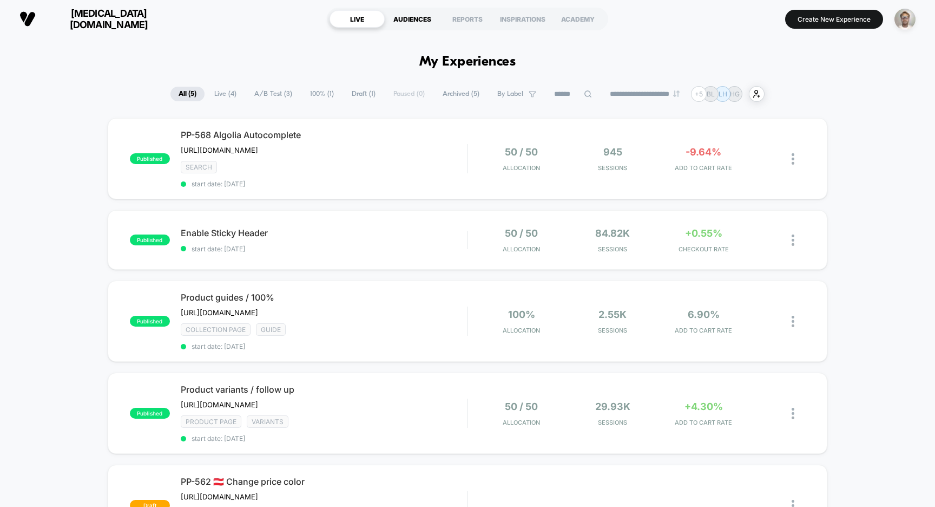
click at [403, 21] on div "AUDIENCES" at bounding box center [412, 18] width 55 height 17
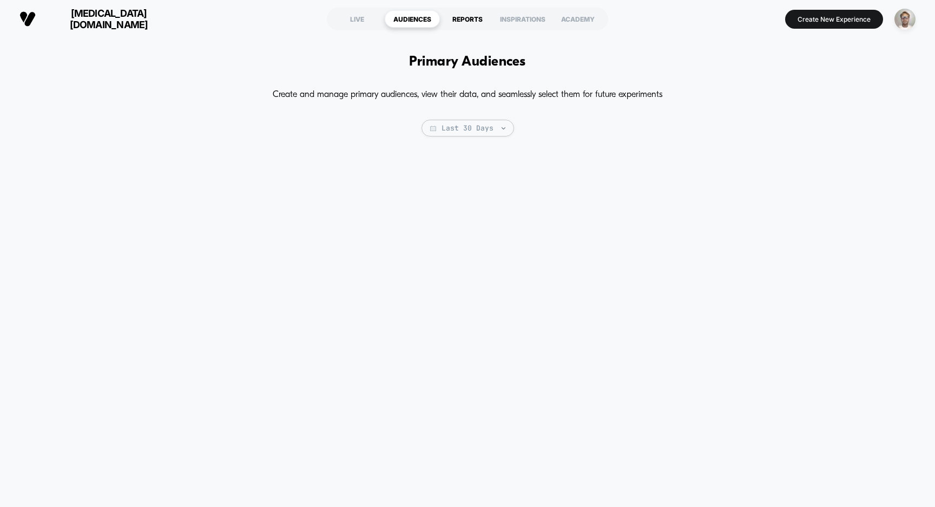
click at [482, 22] on div "REPORTS" at bounding box center [467, 18] width 55 height 17
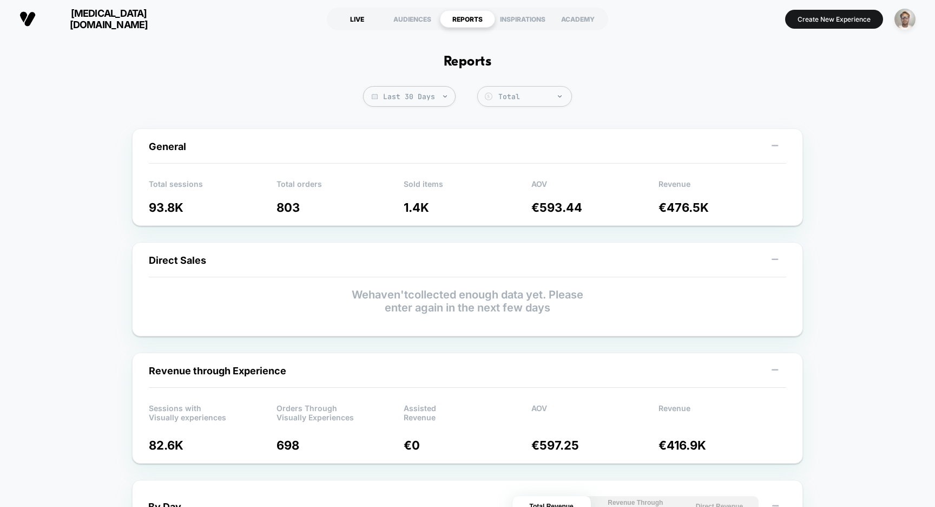
click at [361, 21] on div "LIVE" at bounding box center [357, 18] width 55 height 17
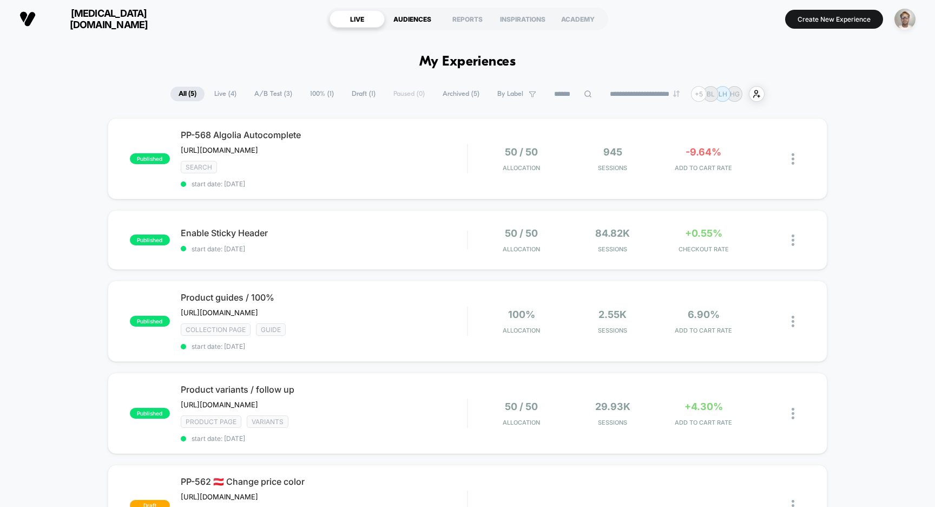
click at [420, 17] on div "AUDIENCES" at bounding box center [412, 18] width 55 height 17
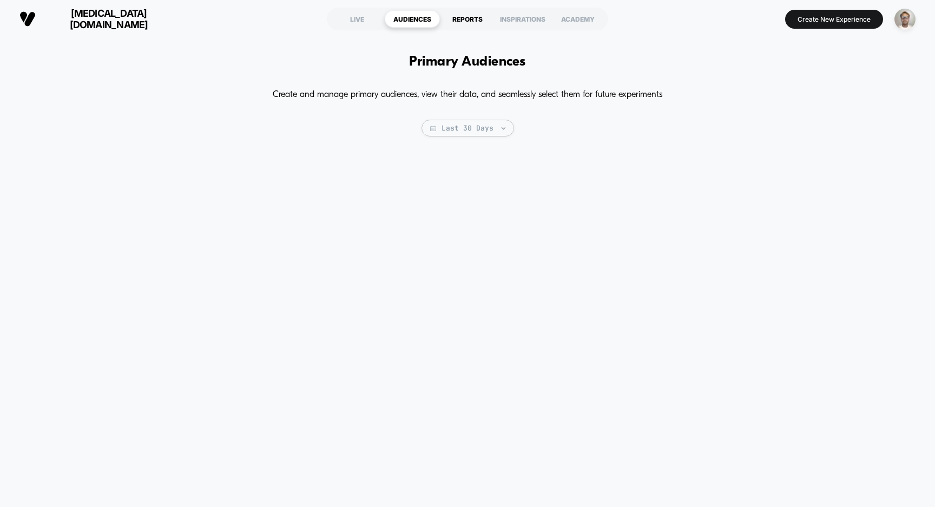
click at [473, 17] on div "REPORTS" at bounding box center [467, 18] width 55 height 17
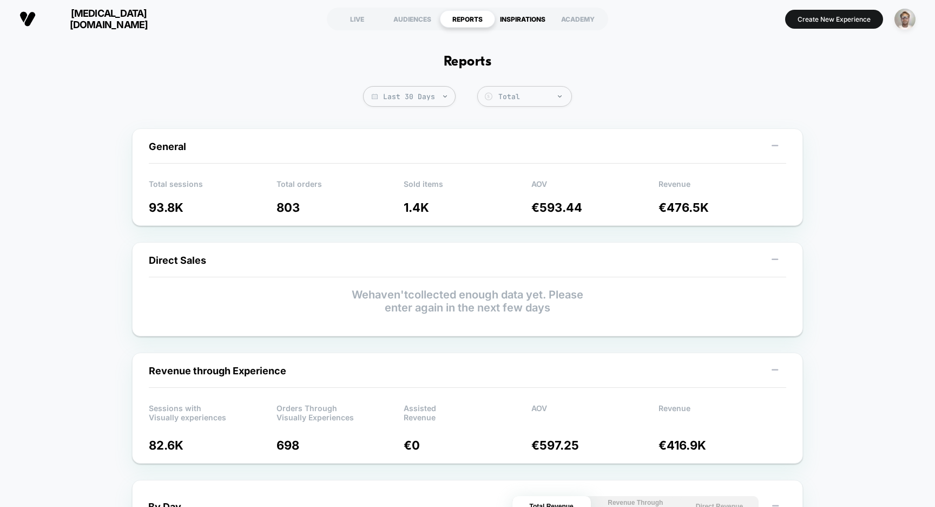
click at [521, 18] on div "INSPIRATIONS" at bounding box center [522, 18] width 55 height 17
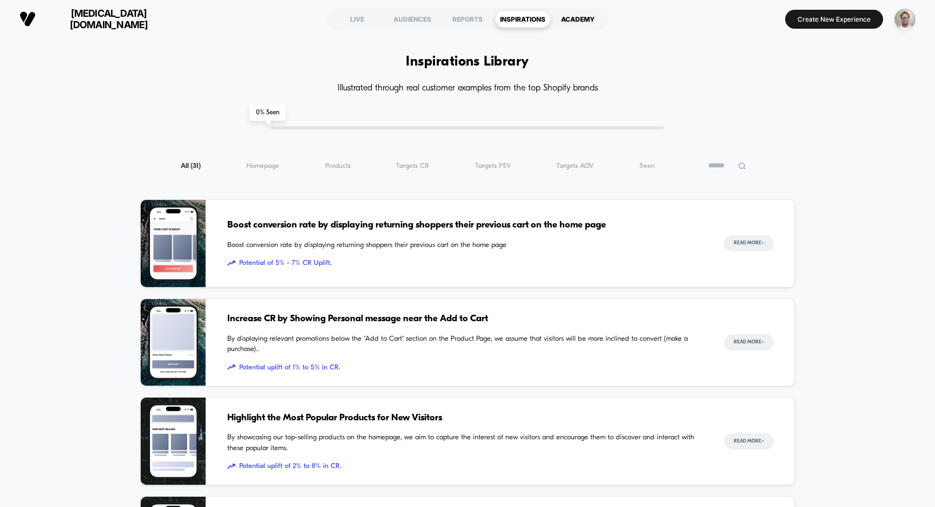
click at [573, 18] on div "ACADEMY" at bounding box center [578, 18] width 55 height 17
click at [362, 20] on div "LIVE" at bounding box center [357, 18] width 55 height 17
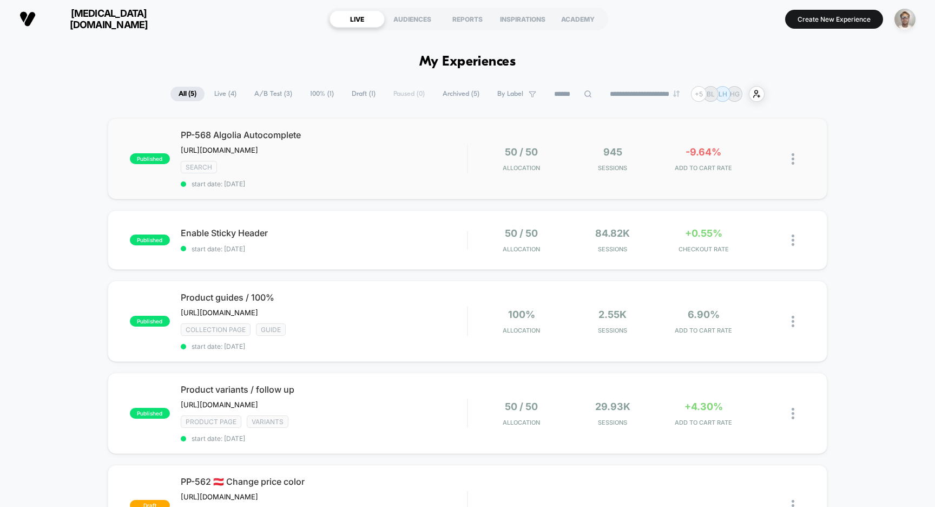
click at [447, 191] on div "published PP-568 Algolia Autocomplete [URL][DOMAIN_NAME] Click to edit experien…" at bounding box center [468, 158] width 721 height 81
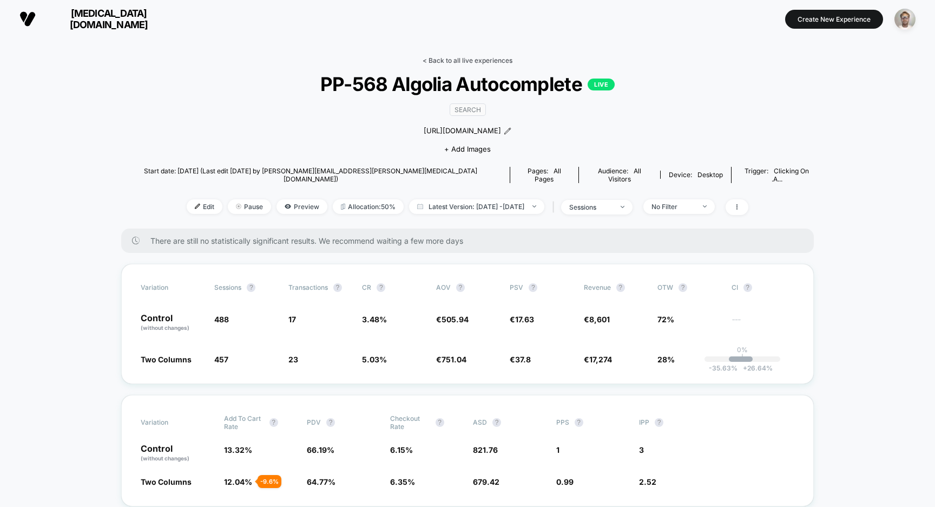
click at [445, 62] on link "< Back to all live experiences" at bounding box center [468, 60] width 90 height 8
